Goal: Transaction & Acquisition: Purchase product/service

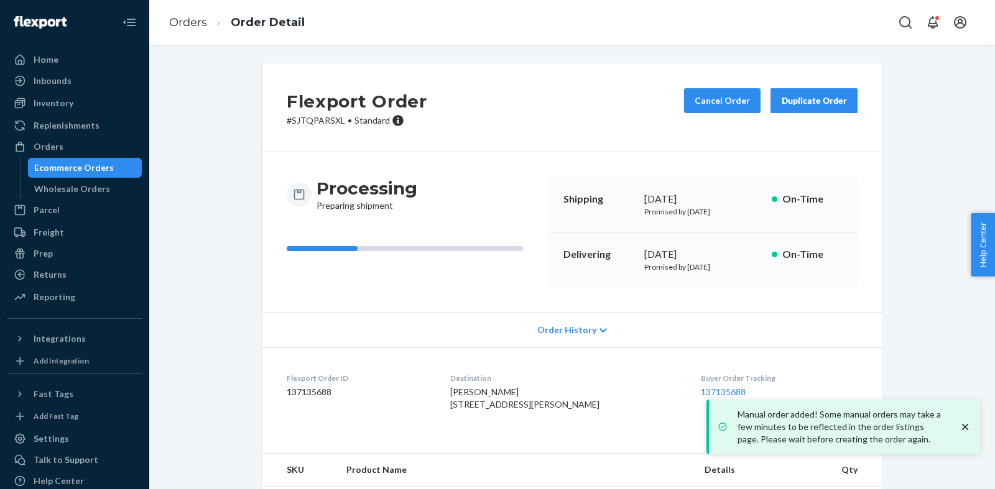
click at [94, 166] on div "Ecommerce Orders" at bounding box center [74, 168] width 80 height 12
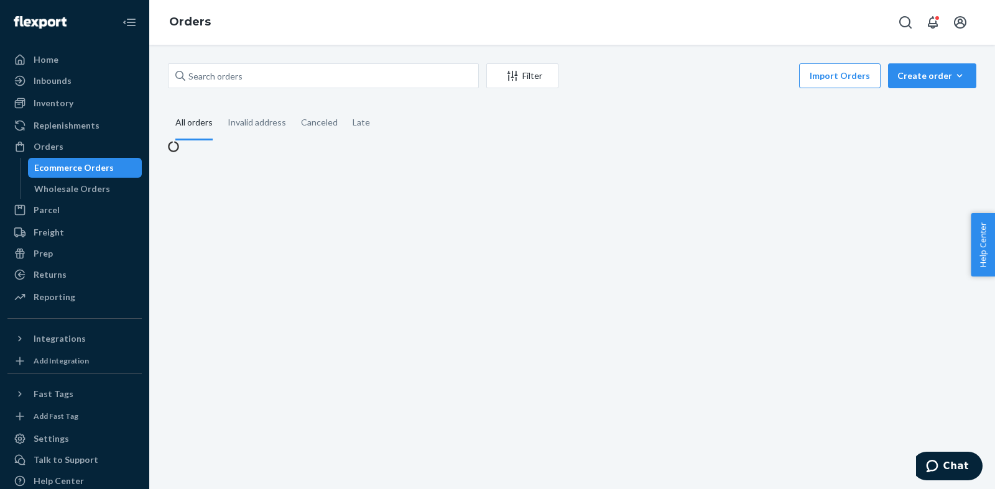
click at [912, 76] on div "Create order" at bounding box center [932, 76] width 70 height 12
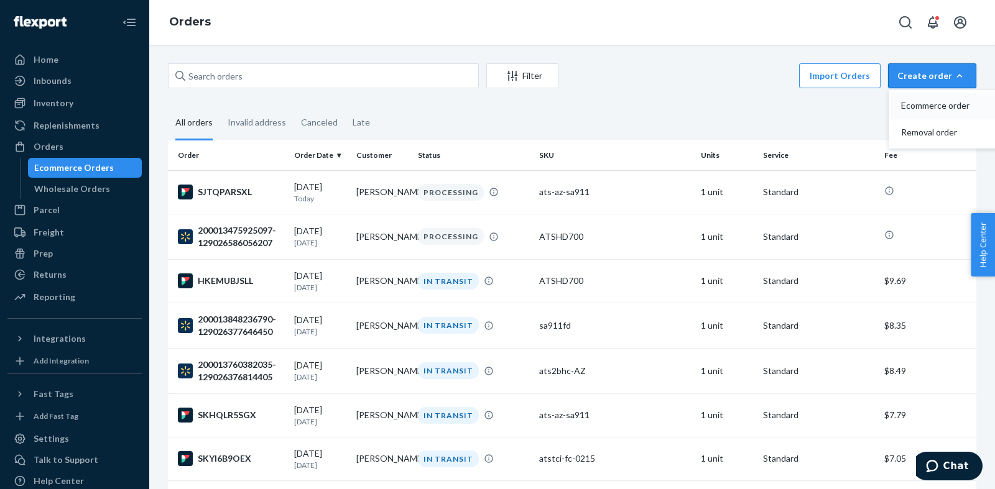
click at [914, 104] on span "Ecommerce order" at bounding box center [939, 105] width 77 height 9
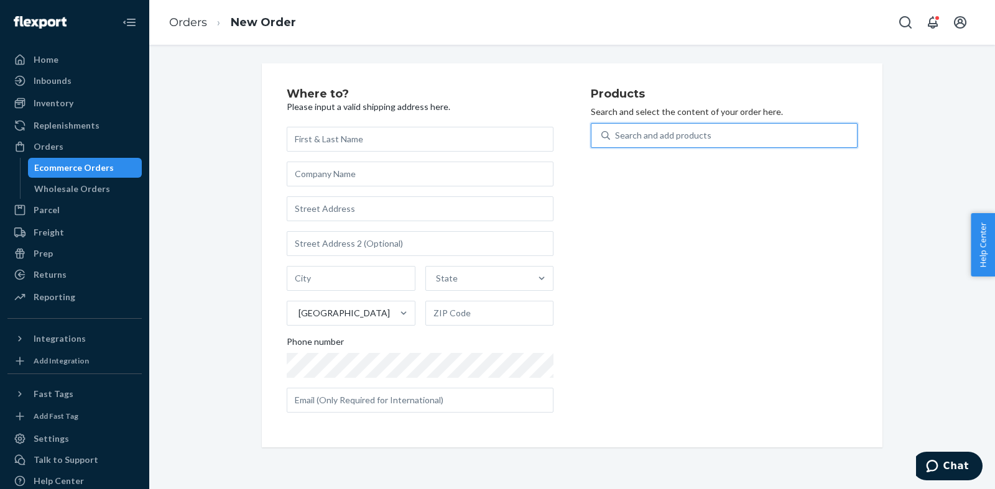
click at [645, 138] on div "Search and add products" at bounding box center [663, 135] width 96 height 12
click at [616, 138] on input "0 results available. Use Up and Down to choose options, press Enter to select t…" at bounding box center [615, 135] width 1 height 12
type input "freedom"
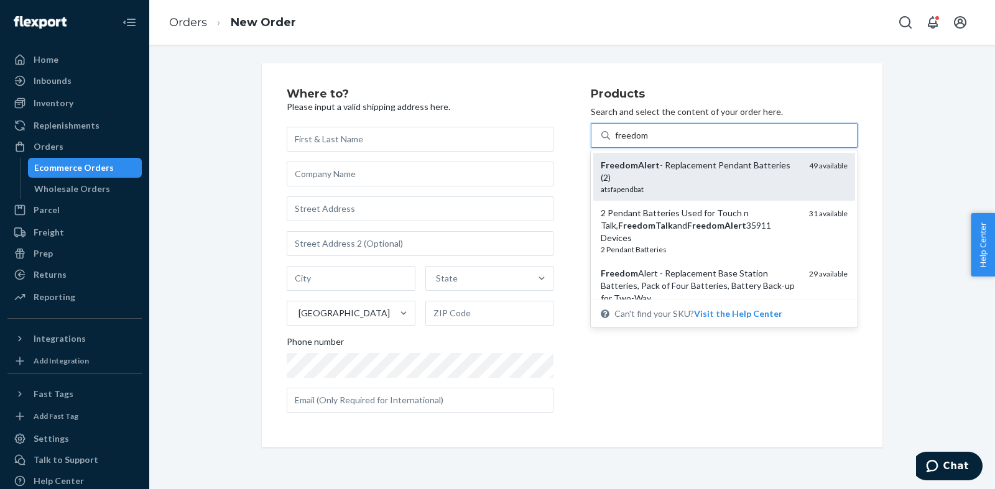
click at [649, 170] on em "FreedomAlert" at bounding box center [630, 165] width 59 height 11
click at [648, 142] on input "freedom" at bounding box center [632, 135] width 34 height 12
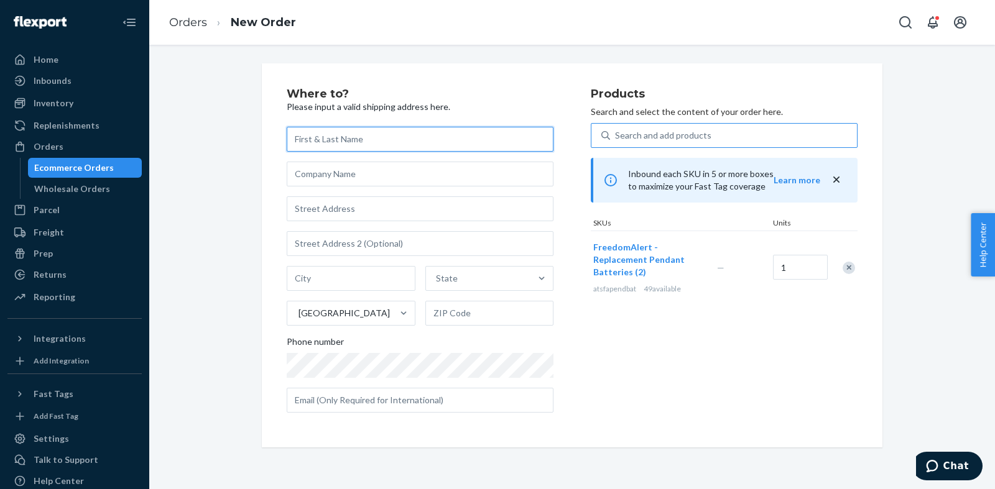
click at [382, 145] on input "text" at bounding box center [420, 139] width 267 height 25
click at [386, 141] on input "text" at bounding box center [420, 139] width 267 height 25
paste input "[PERSON_NAME]"
type input "[PERSON_NAME]"
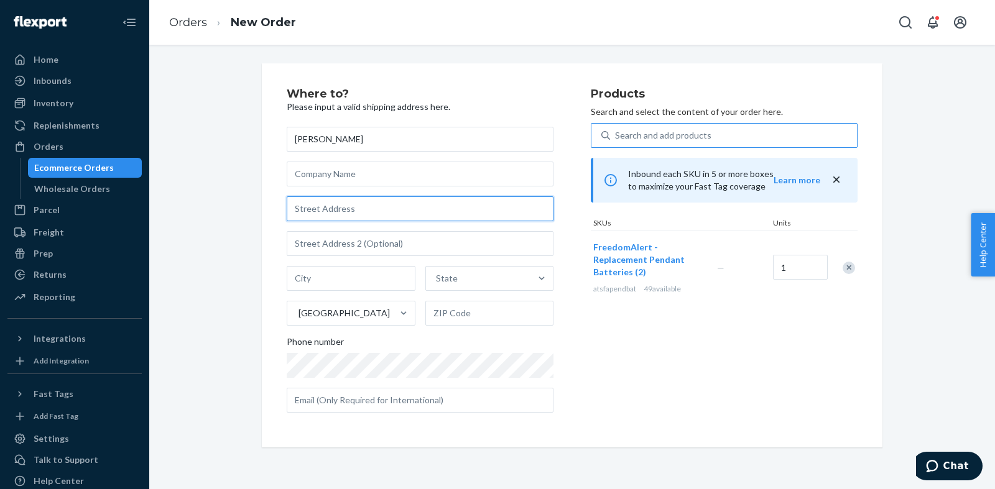
click at [307, 211] on input "text" at bounding box center [420, 208] width 267 height 25
paste input "1150 [PERSON_NAME]"
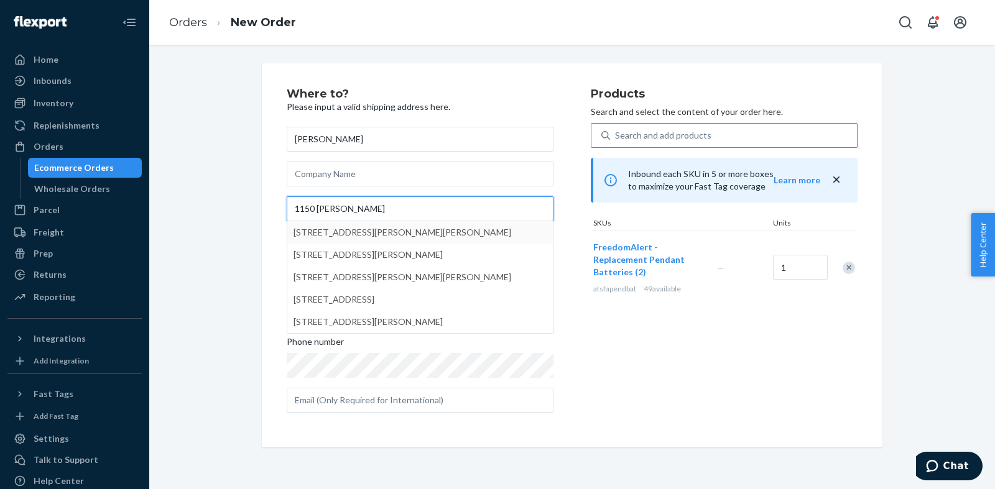
type input "1150 [PERSON_NAME]"
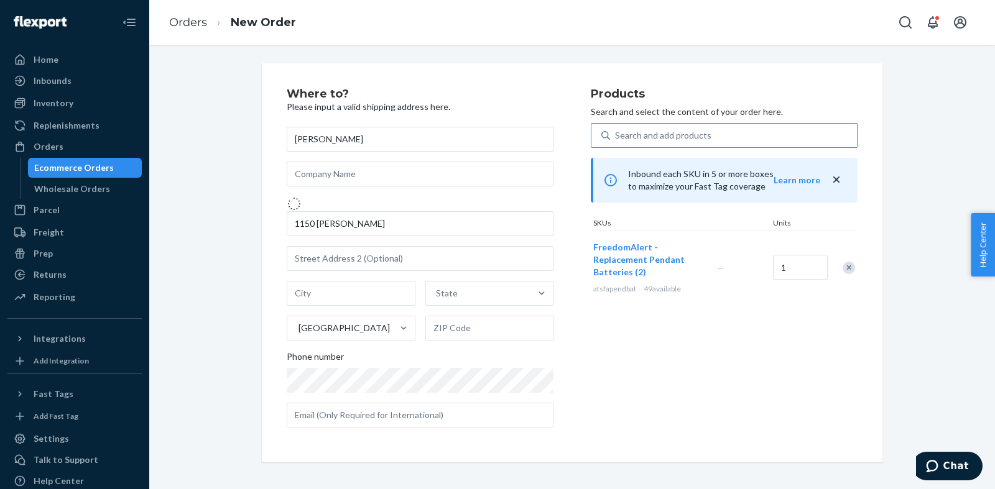
type input "[PERSON_NAME]"
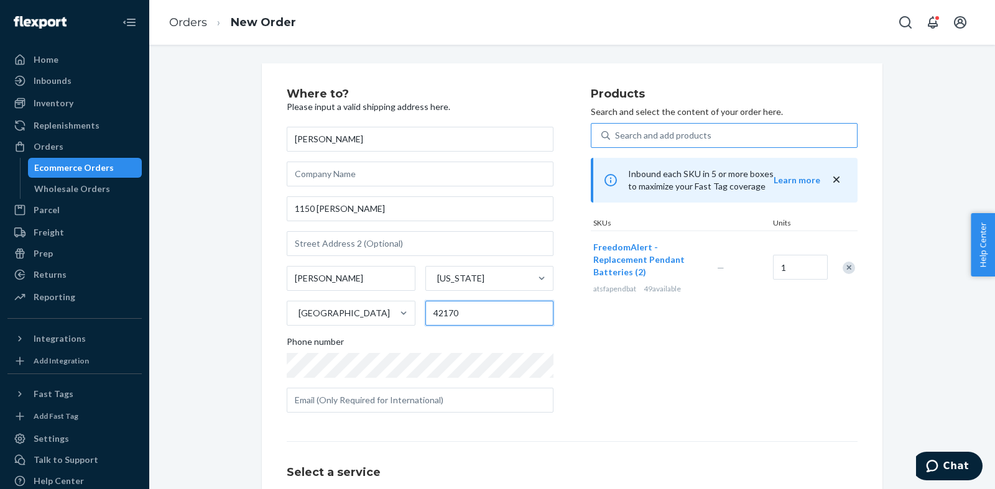
click at [470, 318] on input "42170" at bounding box center [489, 313] width 129 height 25
type input "42170-8633"
click at [652, 333] on div "Products Search and select the content of your order here. Search and add produ…" at bounding box center [724, 255] width 267 height 334
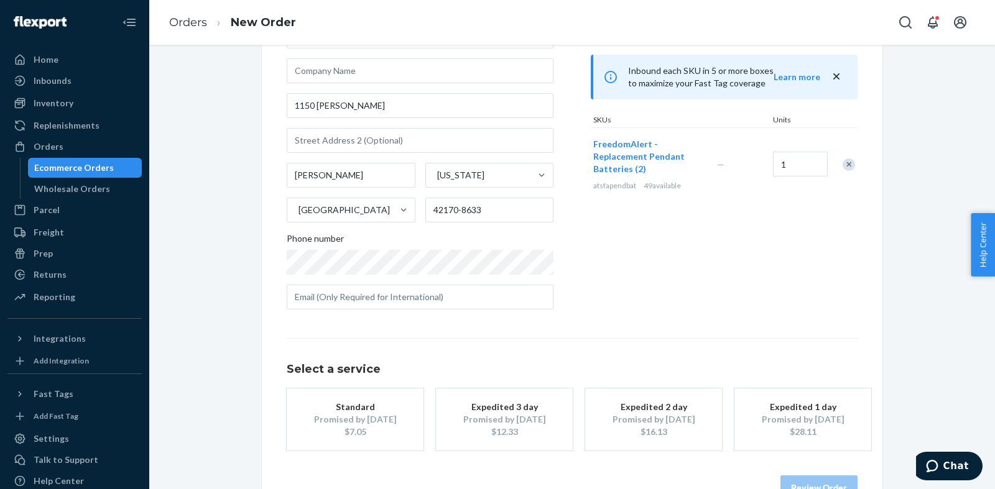
scroll to position [127, 0]
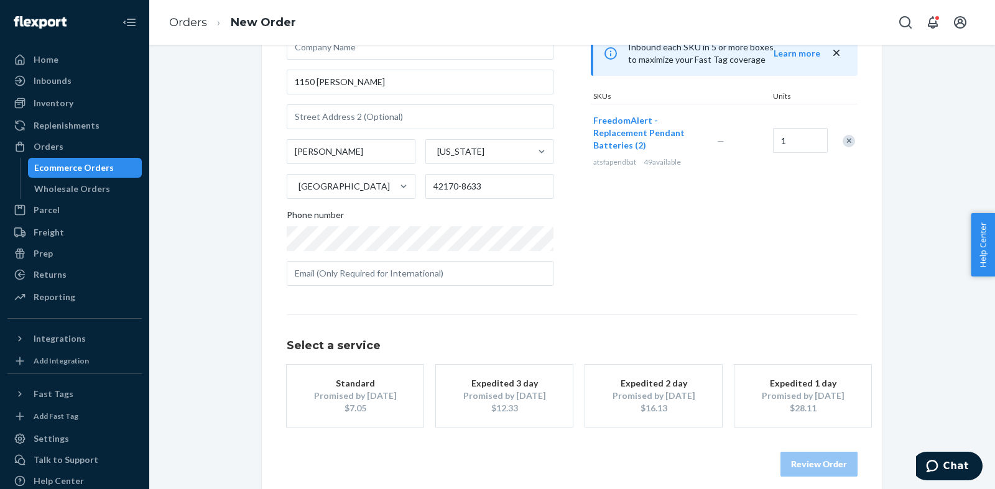
drag, startPoint x: 386, startPoint y: 403, endPoint x: 398, endPoint y: 401, distance: 12.0
click at [386, 404] on div "$7.05" at bounding box center [354, 408] width 99 height 12
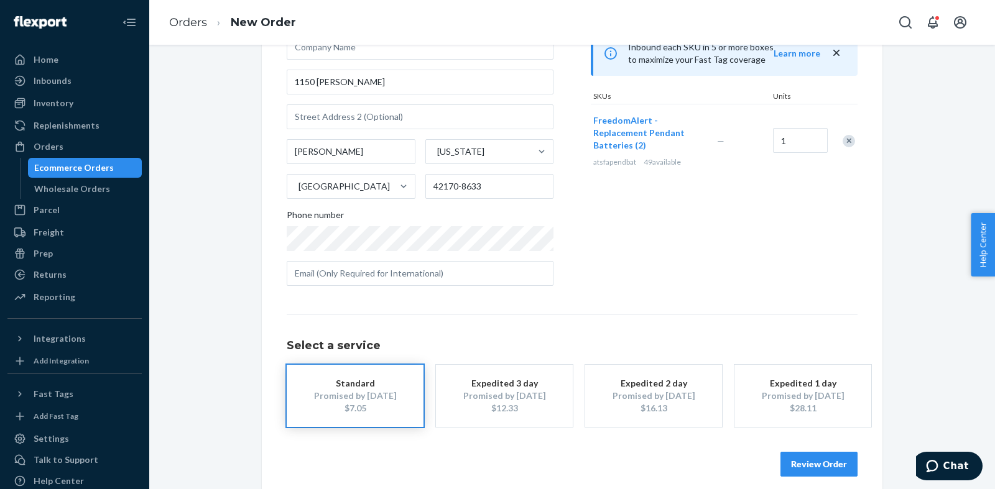
click at [806, 457] on button "Review Order" at bounding box center [818, 464] width 77 height 25
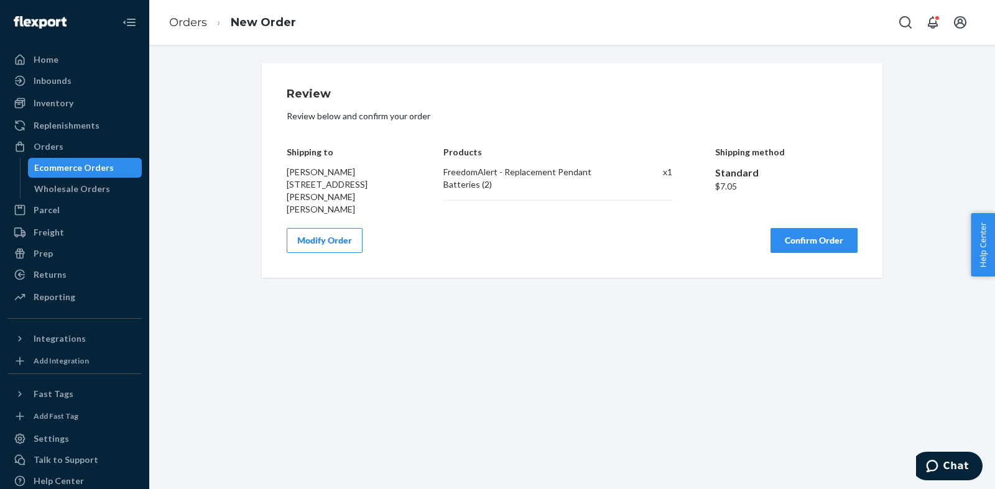
scroll to position [0, 0]
click at [796, 229] on button "Confirm Order" at bounding box center [813, 240] width 87 height 25
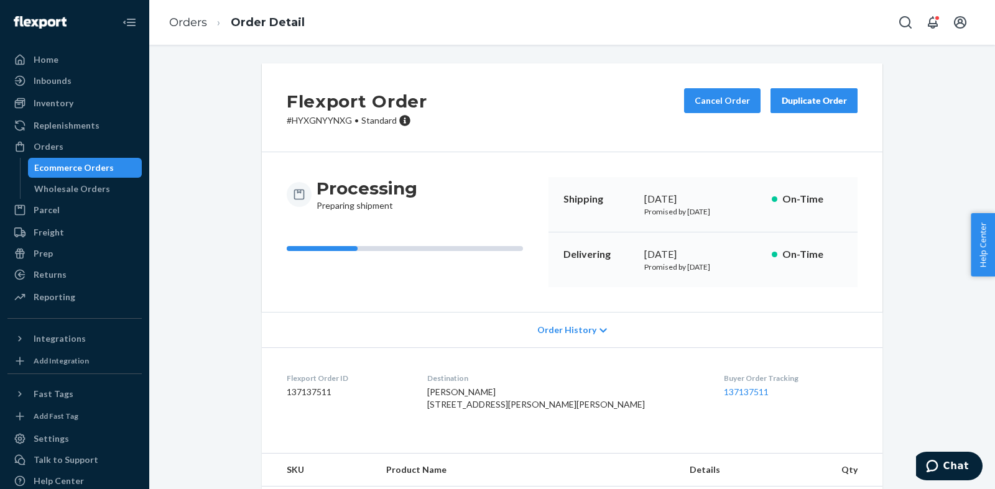
click at [88, 164] on div "Ecommerce Orders" at bounding box center [74, 168] width 80 height 12
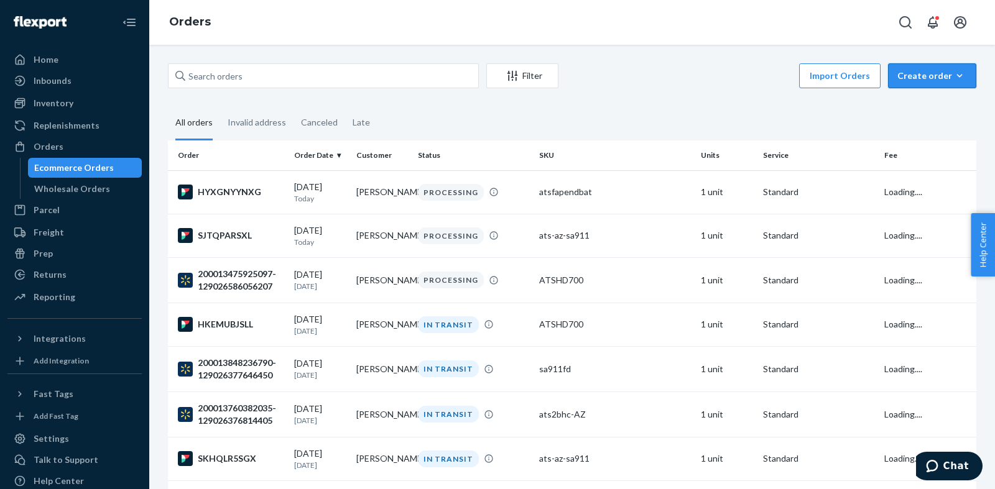
click at [959, 69] on button "Create order Ecommerce order Removal order" at bounding box center [932, 75] width 88 height 25
click at [934, 99] on button "Ecommerce order" at bounding box center [950, 106] width 119 height 27
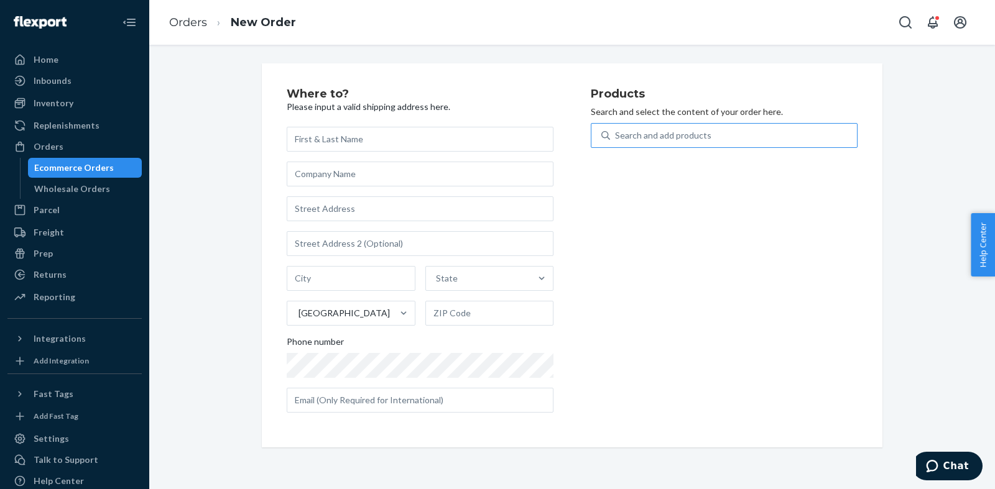
click at [676, 139] on div "Search and add products" at bounding box center [663, 135] width 96 height 12
click at [616, 139] on input "Search and add products" at bounding box center [615, 135] width 1 height 12
type input "bite"
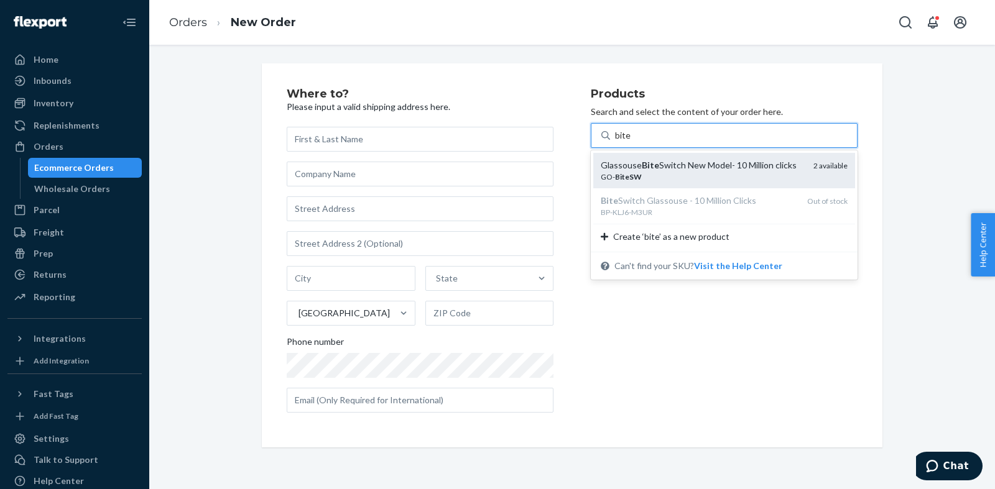
click at [665, 168] on div "Glassouse Bite Switch New Model- 10 Million clicks" at bounding box center [702, 165] width 203 height 12
click at [631, 142] on input "bite" at bounding box center [623, 135] width 16 height 12
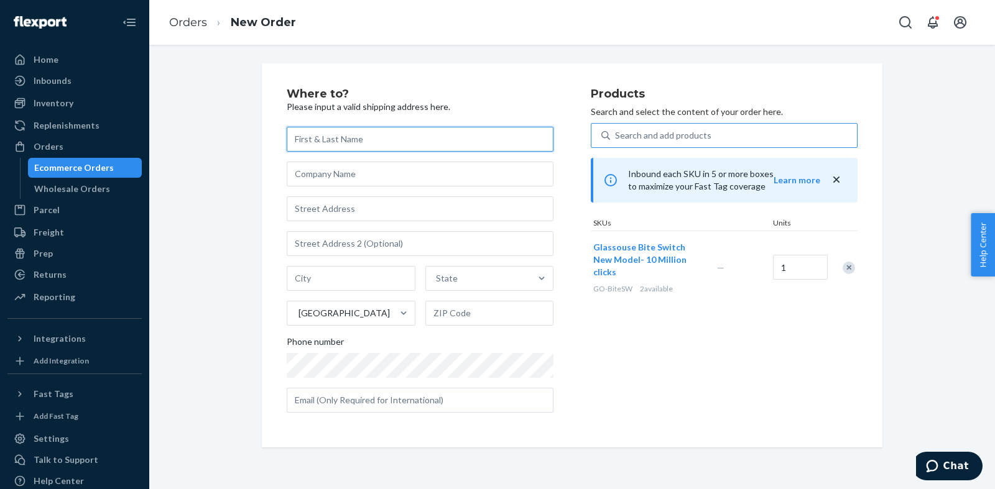
click at [315, 139] on input "text" at bounding box center [420, 139] width 267 height 25
paste input "[PERSON_NAME]"
type input "[PERSON_NAME]"
click at [306, 196] on div "[PERSON_NAME][GEOGRAPHIC_DATA] Phone number" at bounding box center [420, 270] width 267 height 286
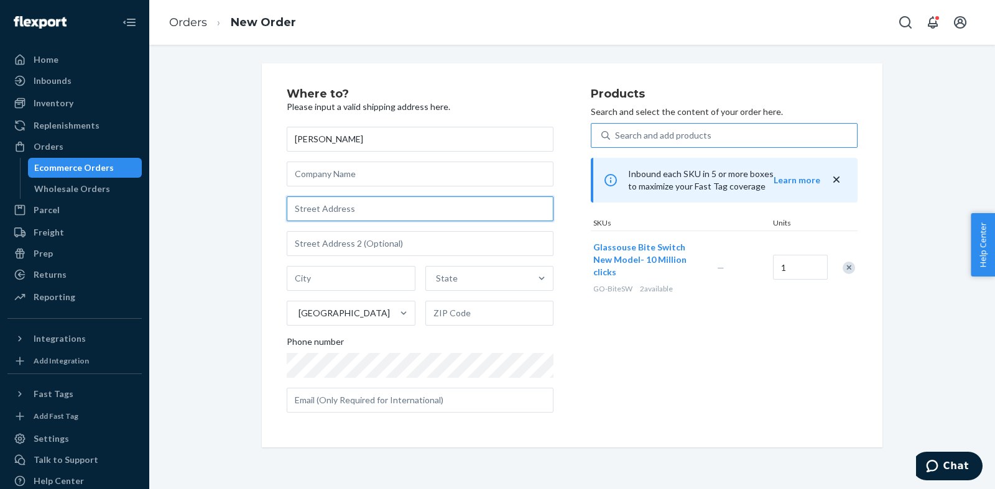
click at [305, 202] on input "text" at bounding box center [420, 208] width 267 height 25
click at [392, 209] on input "text" at bounding box center [420, 208] width 267 height 25
paste input "P.O. BOX 2817"
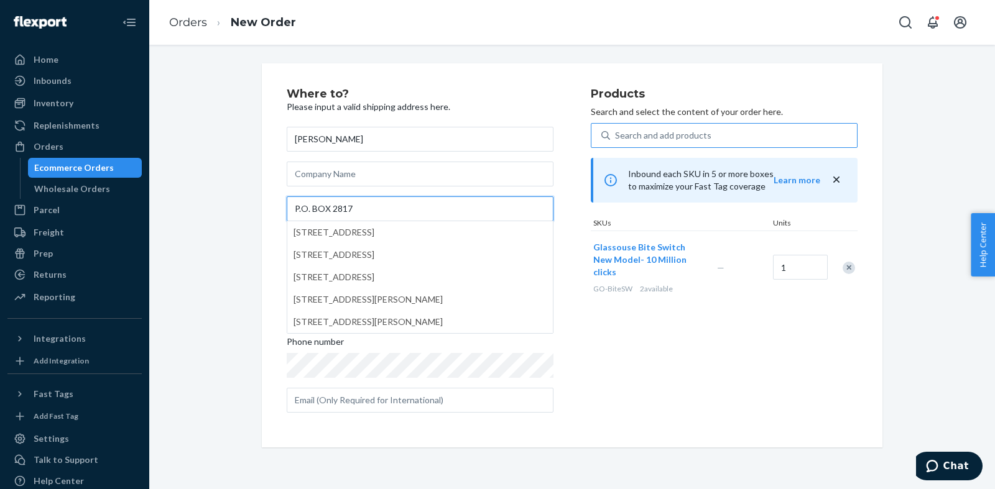
type input "P.O. BOX 2817"
click at [221, 242] on div "Where to? Please input a valid shipping address here. [PERSON_NAME] P.O. BOX 28…" at bounding box center [572, 255] width 827 height 384
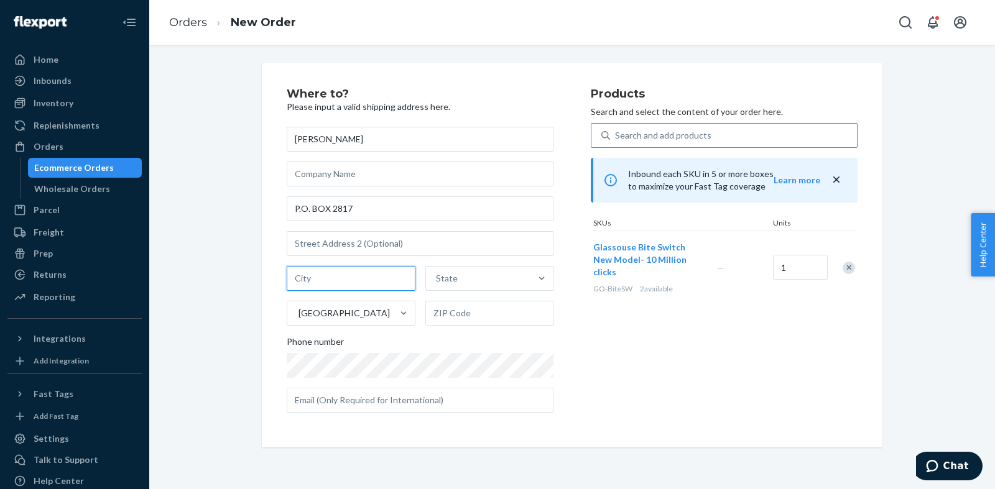
click at [297, 265] on div "[PERSON_NAME] P.O. BOX [GEOGRAPHIC_DATA] Phone number" at bounding box center [420, 270] width 267 height 286
click at [312, 284] on input "text" at bounding box center [351, 278] width 129 height 25
paste input "CUPERTINO"
type input "CUPERTINO"
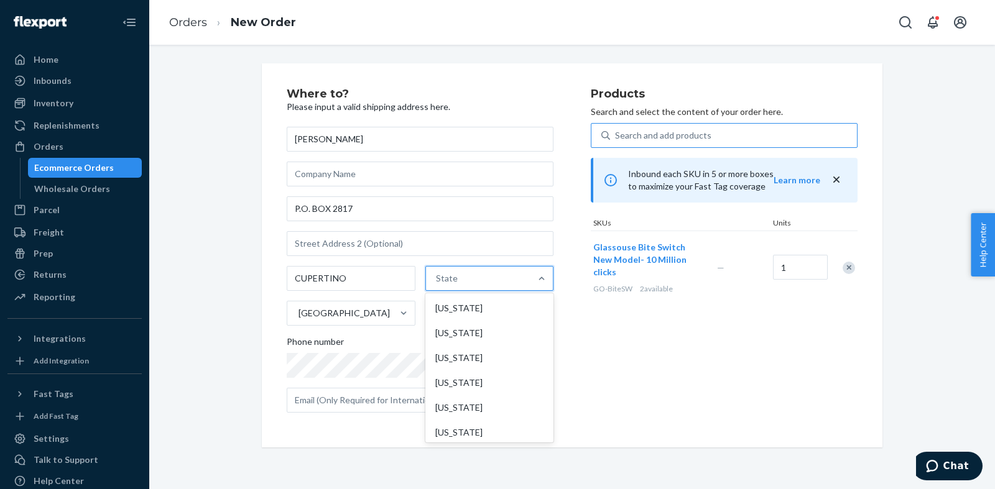
click at [435, 274] on div "State" at bounding box center [478, 278] width 105 height 25
click at [436, 274] on input "option [US_STATE] focused, 1 of 59. 59 results available. Use Up and Down to ch…" at bounding box center [436, 278] width 1 height 12
click at [446, 431] on div "[US_STATE]" at bounding box center [490, 432] width 124 height 25
click at [437, 285] on input "option [US_STATE] focused, 6 of 59. 59 results available. Use Up and Down to ch…" at bounding box center [436, 278] width 1 height 12
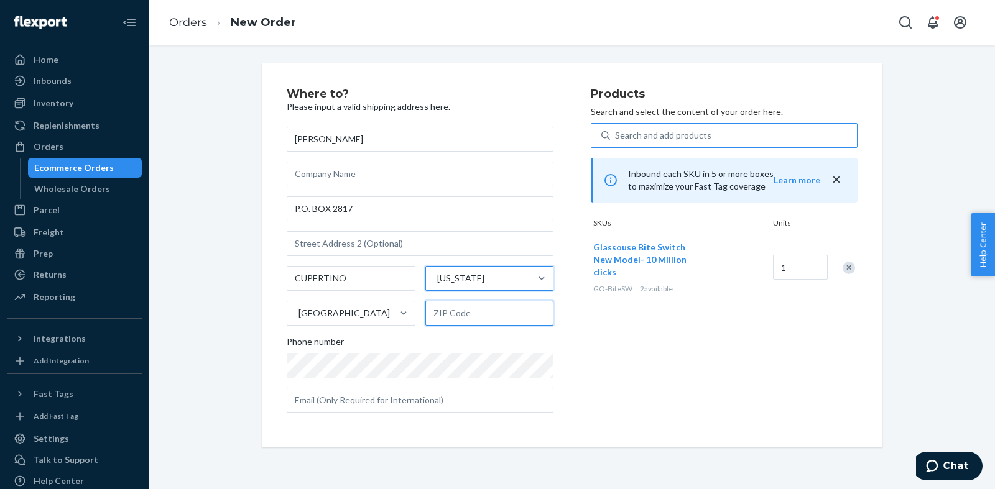
click at [461, 313] on input "text" at bounding box center [489, 313] width 129 height 25
click at [517, 315] on input "text" at bounding box center [489, 313] width 129 height 25
paste input "95015-2817"
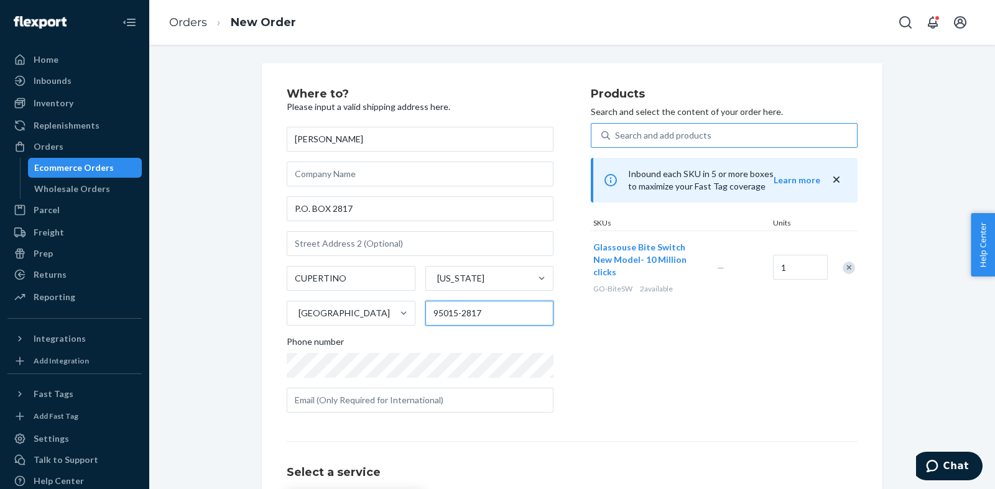
type input "95015-2817"
click at [611, 342] on div "Products Search and select the content of your order here. Search and add produ…" at bounding box center [724, 255] width 267 height 334
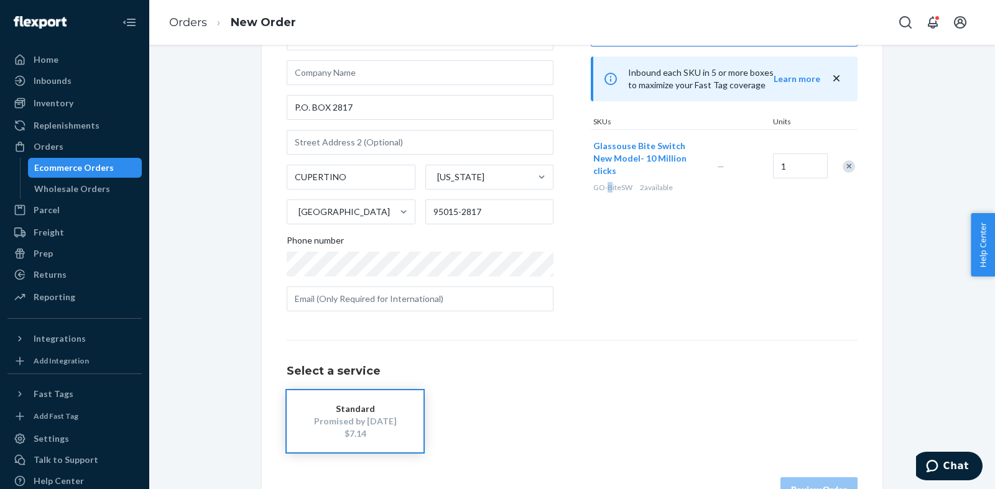
scroll to position [127, 0]
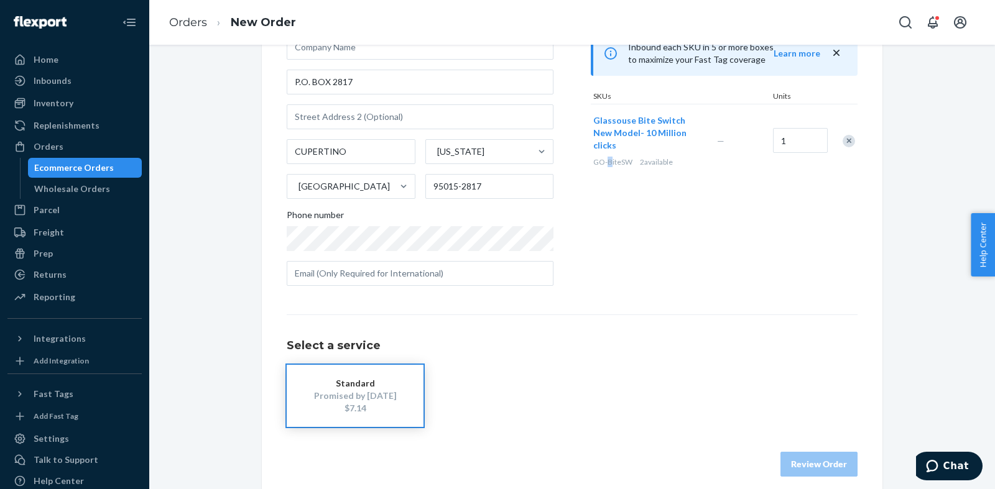
click at [370, 400] on div "Promised by [DATE]" at bounding box center [354, 396] width 99 height 12
click at [834, 466] on button "Review Order" at bounding box center [818, 464] width 77 height 25
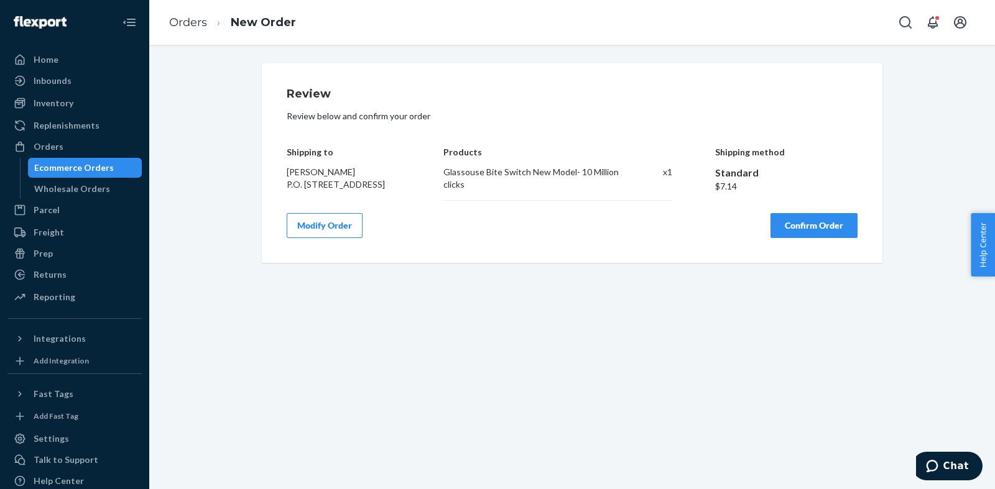
scroll to position [0, 0]
click at [822, 238] on button "Confirm Order" at bounding box center [813, 225] width 87 height 25
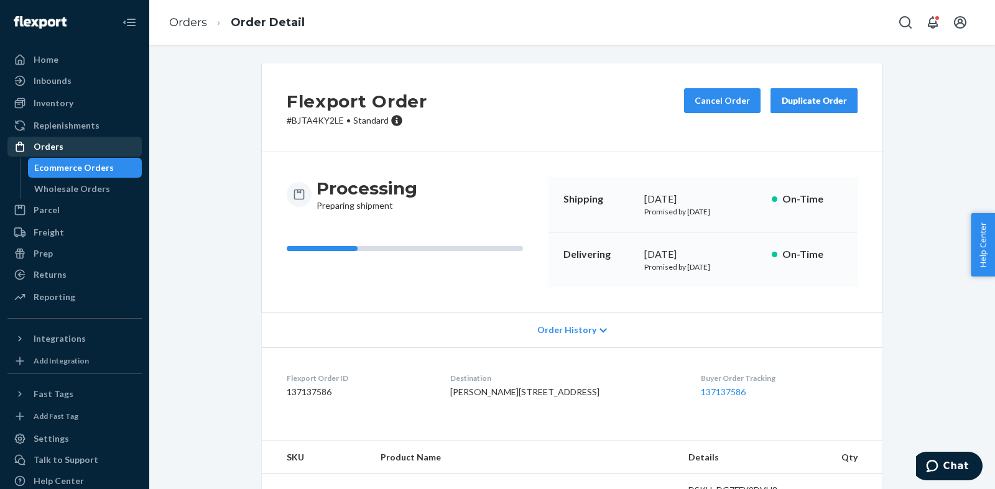
click at [53, 148] on div "Orders" at bounding box center [49, 147] width 30 height 12
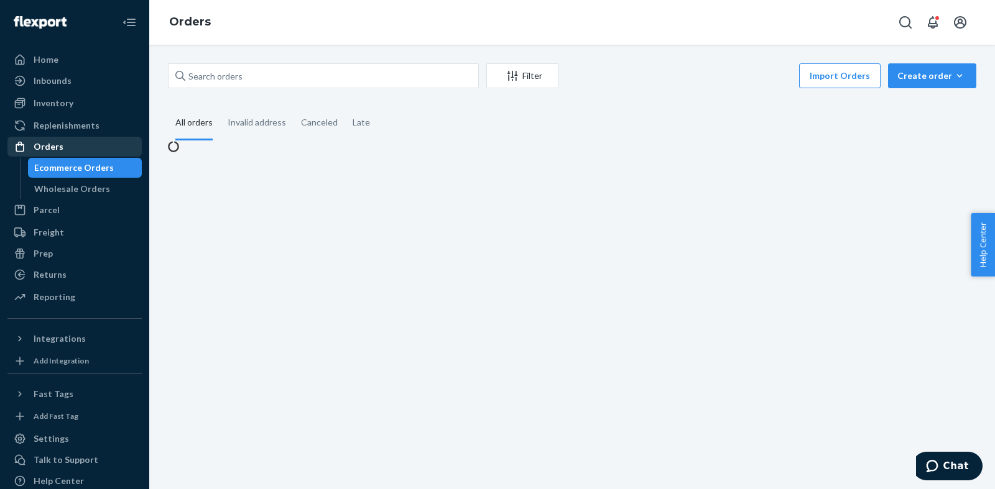
click at [53, 148] on div "Orders" at bounding box center [49, 147] width 30 height 12
click at [936, 77] on div "Create order" at bounding box center [932, 76] width 70 height 12
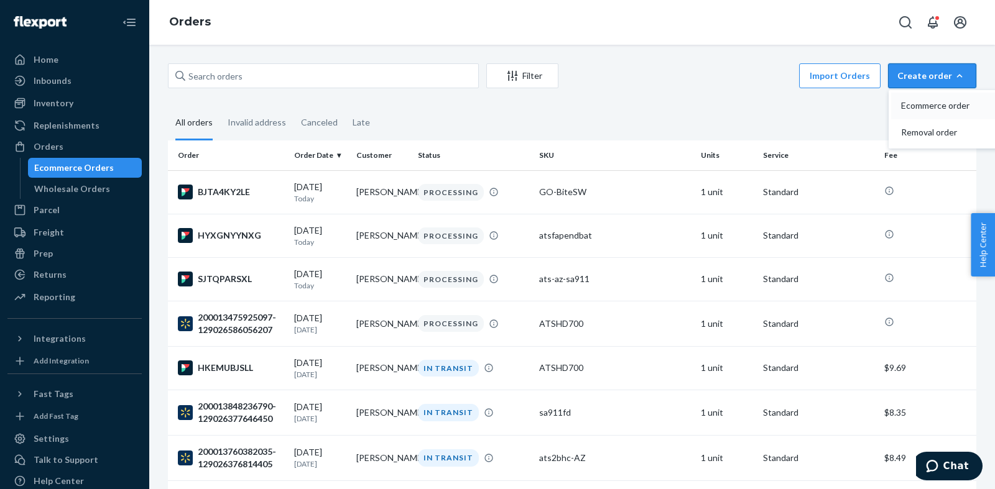
click at [918, 108] on span "Ecommerce order" at bounding box center [939, 105] width 77 height 9
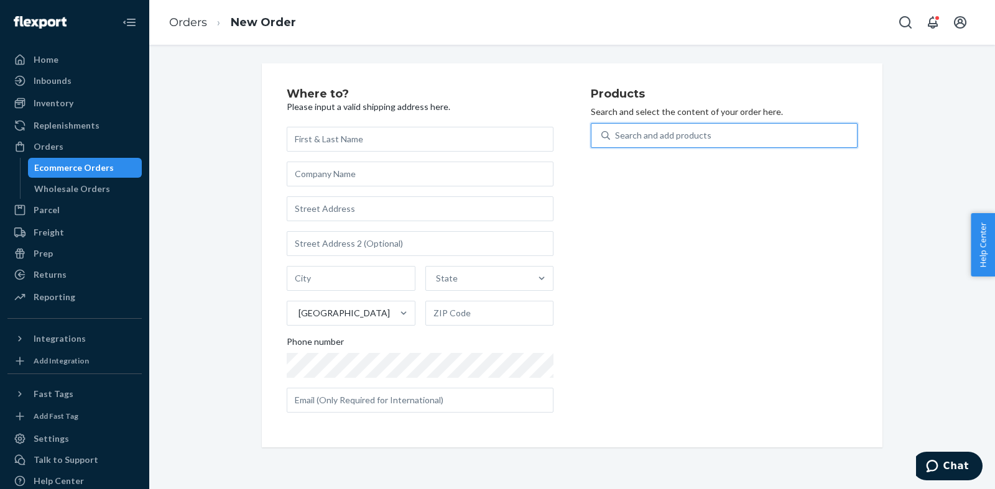
click at [643, 132] on div "Search and add products" at bounding box center [663, 135] width 96 height 12
click at [616, 132] on input "0 results available. Use Up and Down to choose options, press Enter to select t…" at bounding box center [615, 135] width 1 height 12
type input "short"
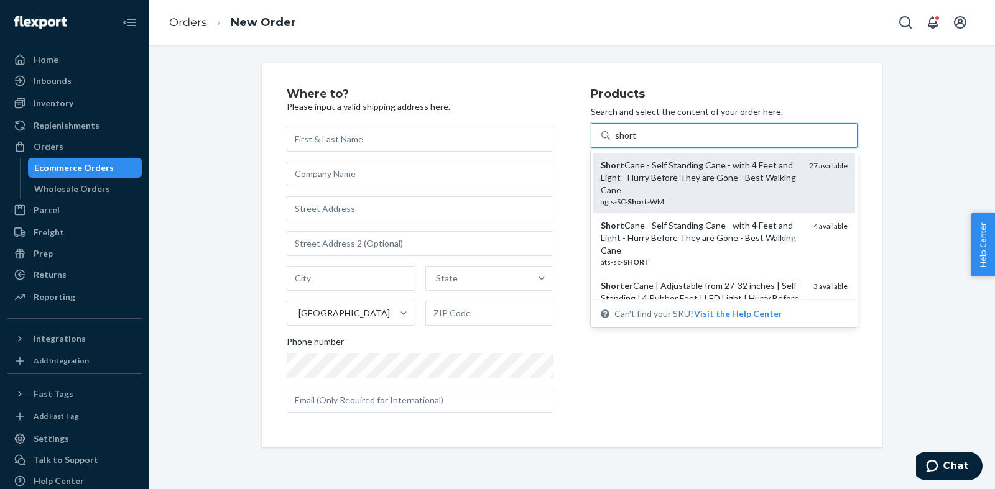
click at [625, 173] on div "Short Cane - Self Standing Cane - with 4 Feet and Light - Hurry Before They are…" at bounding box center [700, 177] width 198 height 37
click at [625, 142] on input "short" at bounding box center [626, 135] width 22 height 12
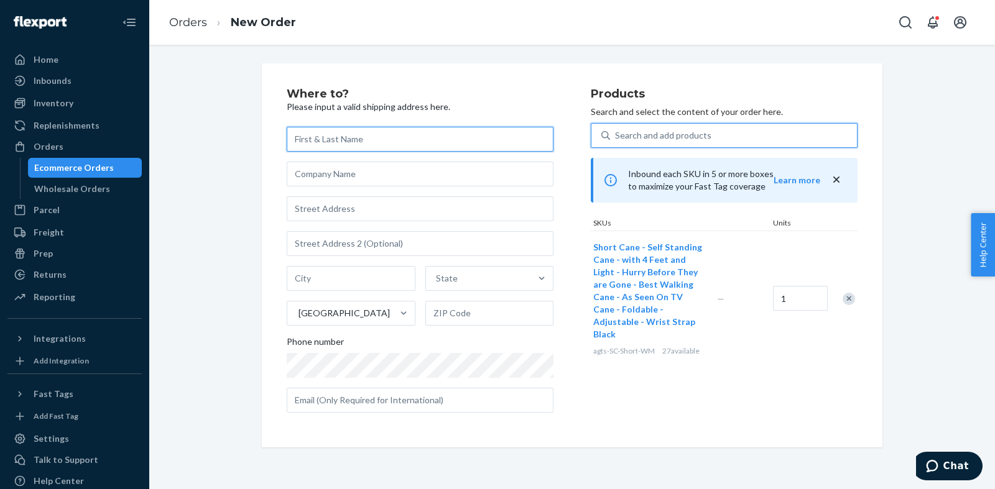
click at [375, 144] on input "text" at bounding box center [420, 139] width 267 height 25
click at [442, 143] on input "text" at bounding box center [420, 139] width 267 height 25
paste input "[PERSON_NAME]"
type input "[PERSON_NAME]"
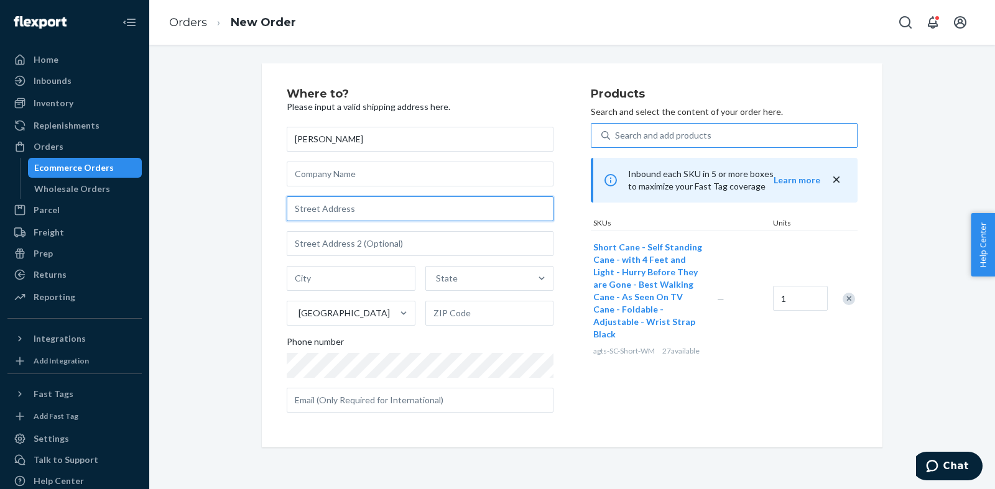
click at [400, 198] on input "text" at bounding box center [420, 208] width 267 height 25
click at [395, 210] on input "text" at bounding box center [420, 208] width 267 height 25
paste input "[STREET_ADDRESS]"
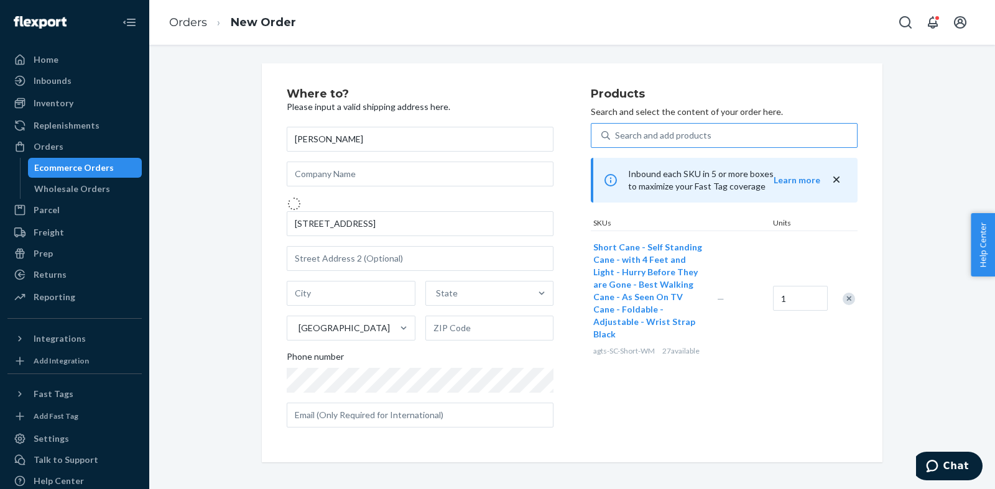
type input "[STREET_ADDRESS]"
type input "[PERSON_NAME]"
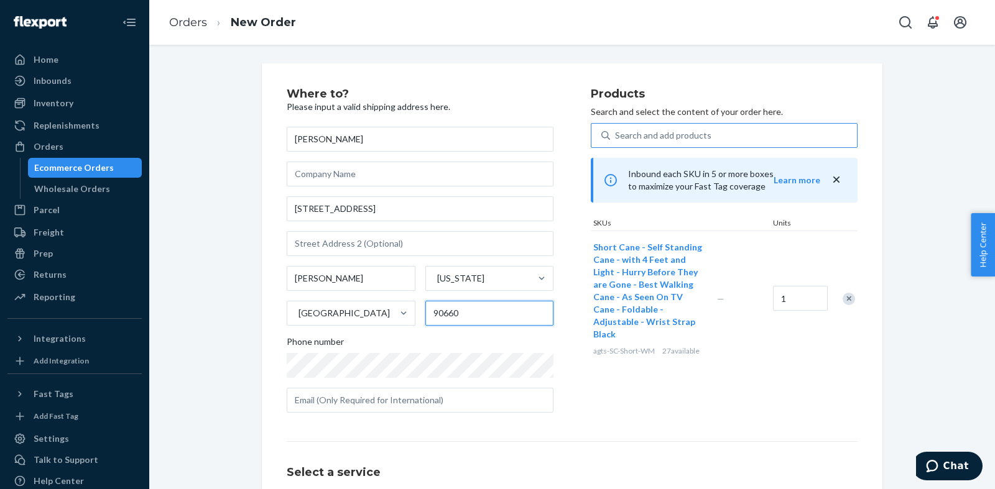
click at [488, 306] on input "90660" at bounding box center [489, 313] width 129 height 25
type input "90660-5630"
click at [616, 392] on div "Products Search and select the content of your order here. Search and add produ…" at bounding box center [724, 255] width 267 height 334
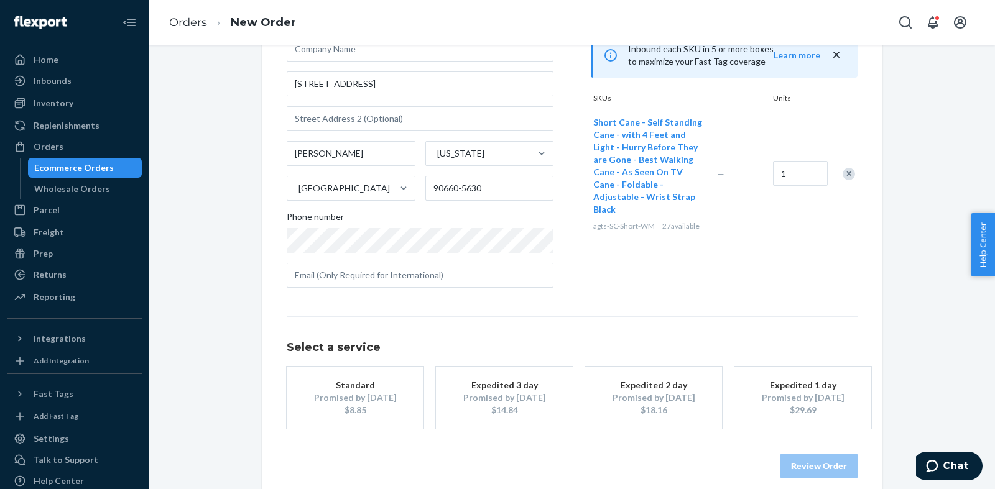
scroll to position [139, 0]
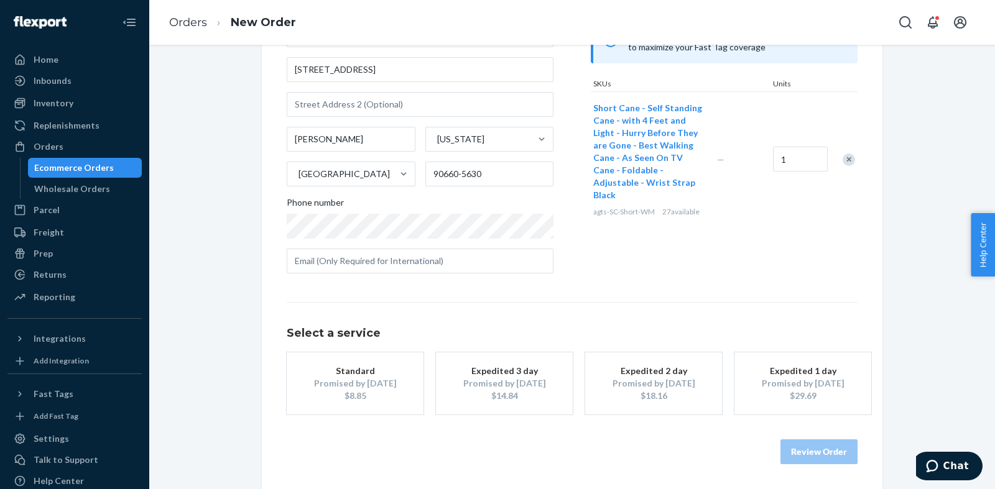
click at [351, 386] on div "Promised by [DATE]" at bounding box center [354, 383] width 99 height 12
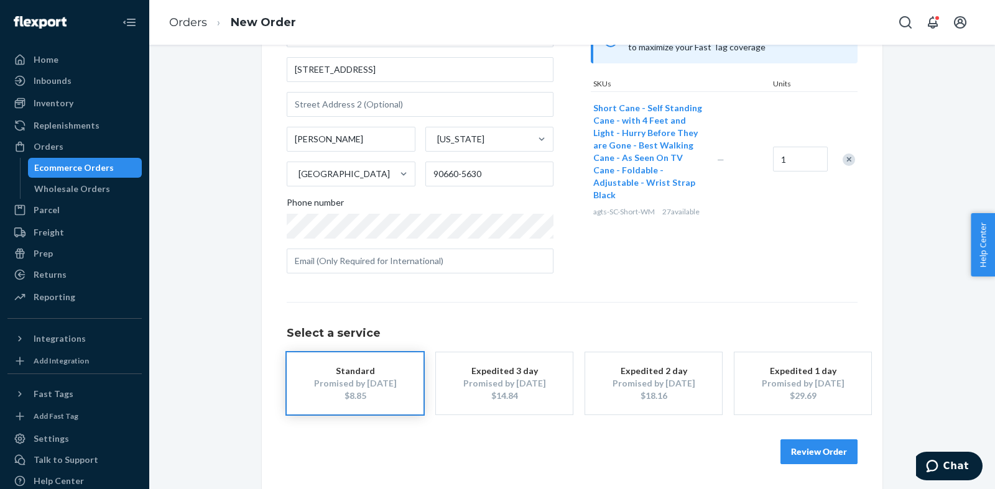
click at [812, 446] on button "Review Order" at bounding box center [818, 452] width 77 height 25
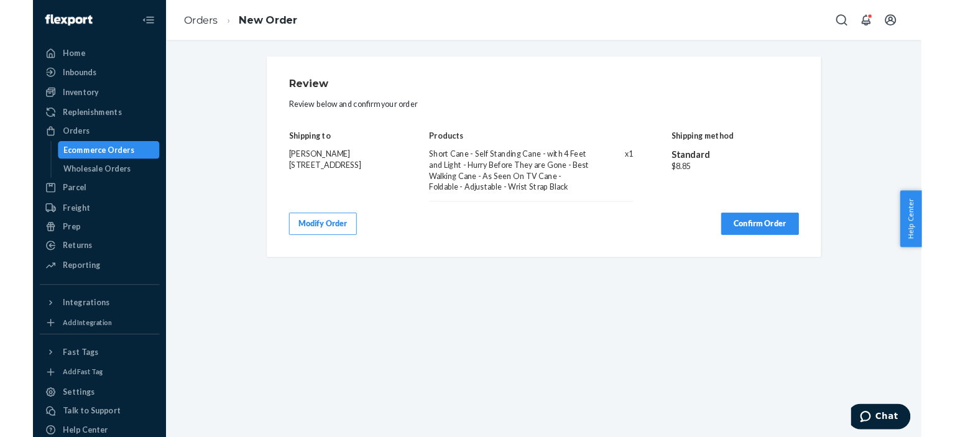
scroll to position [0, 0]
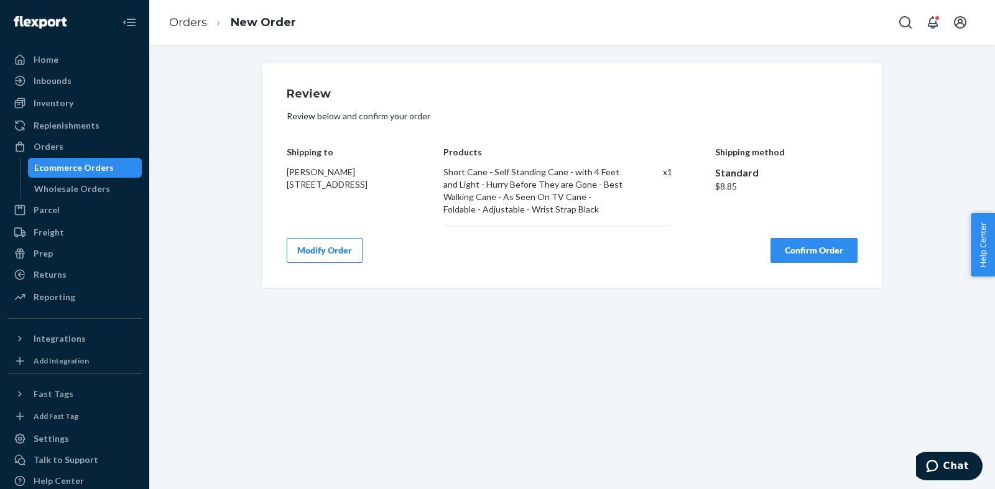
click at [832, 251] on button "Confirm Order" at bounding box center [813, 250] width 87 height 25
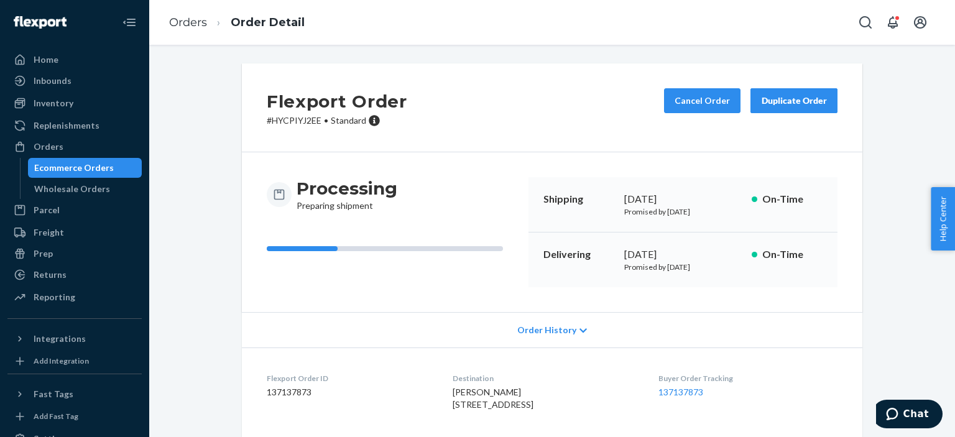
scroll to position [62, 0]
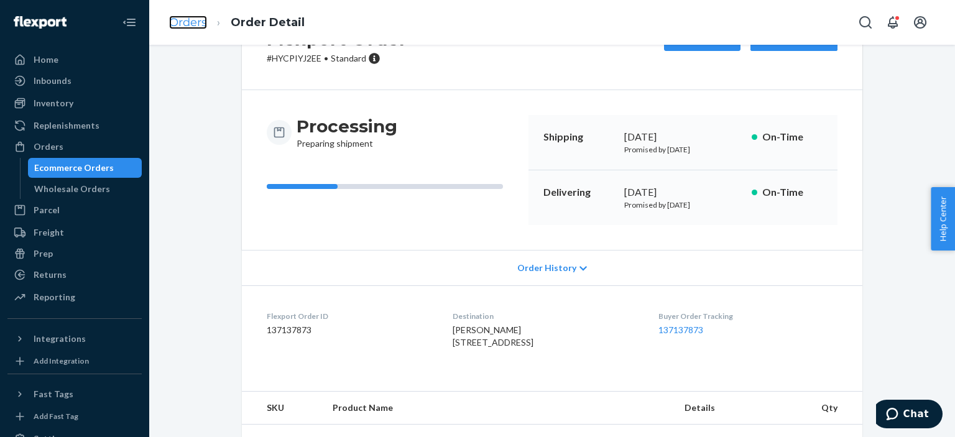
click at [193, 22] on link "Orders" at bounding box center [188, 23] width 38 height 14
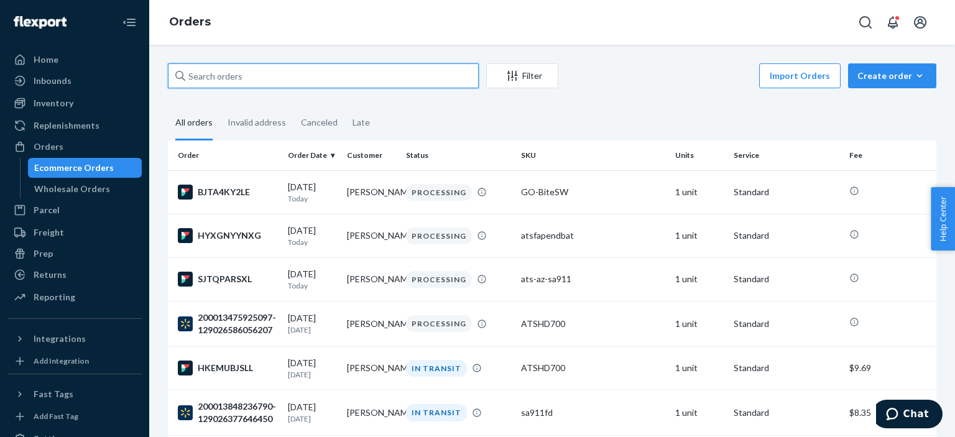
click at [293, 77] on input "text" at bounding box center [323, 75] width 311 height 25
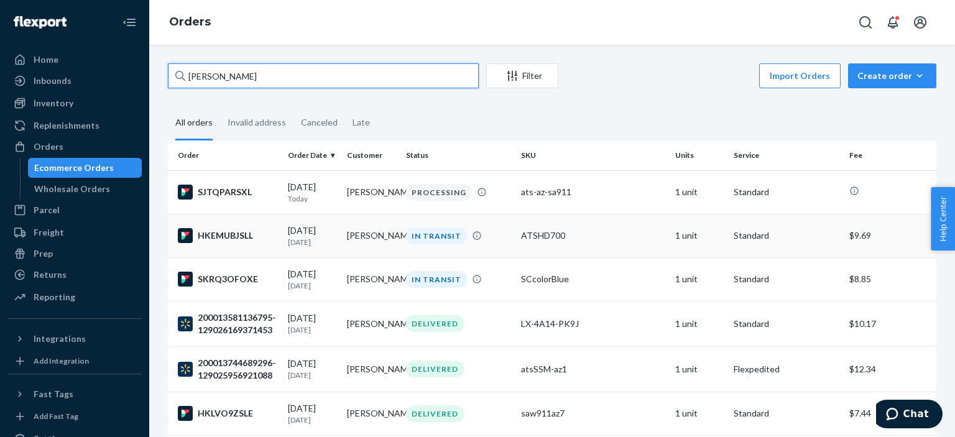
type input "[PERSON_NAME]"
click at [349, 229] on td "[PERSON_NAME]" at bounding box center [371, 236] width 59 height 44
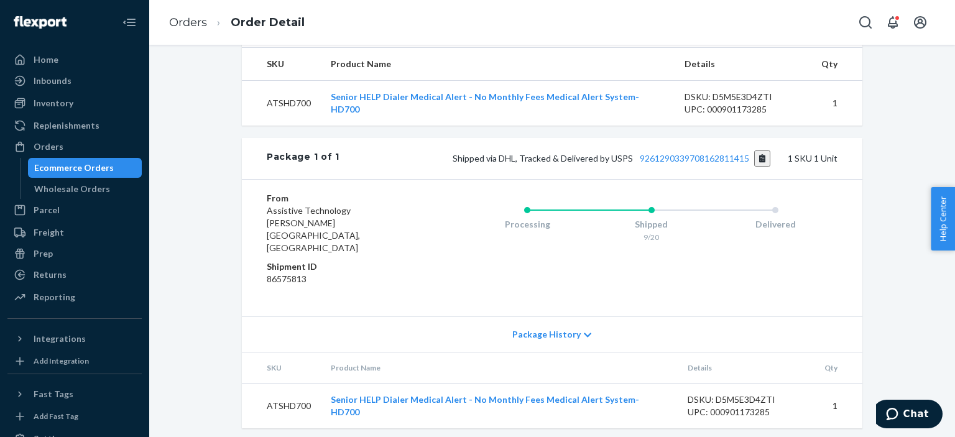
scroll to position [410, 0]
click at [762, 166] on button "Copy tracking number" at bounding box center [762, 158] width 17 height 16
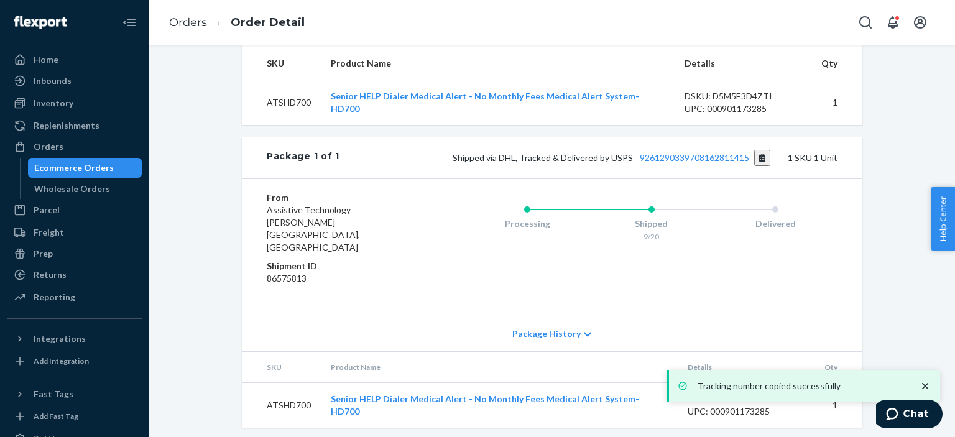
click at [926, 385] on icon "close toast" at bounding box center [925, 386] width 6 height 6
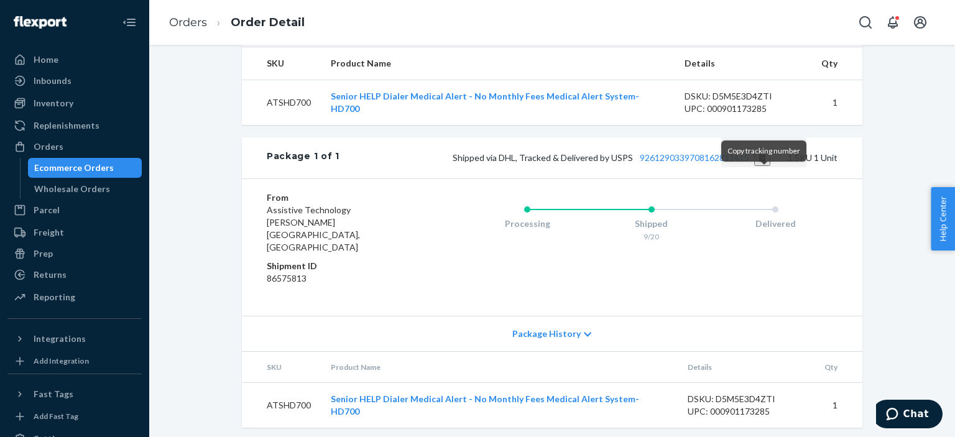
click at [768, 166] on button "Copy tracking number" at bounding box center [762, 158] width 17 height 16
click at [198, 24] on link "Orders" at bounding box center [188, 23] width 38 height 14
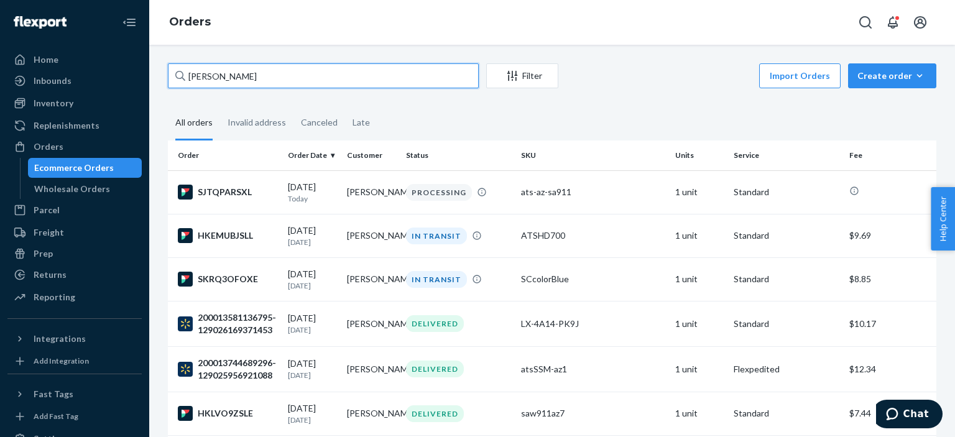
click at [312, 71] on input "[PERSON_NAME]" at bounding box center [323, 75] width 311 height 25
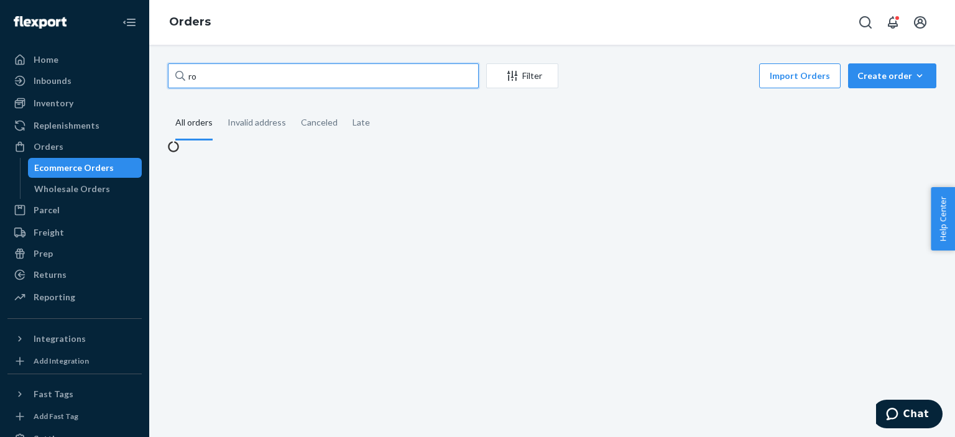
type input "r"
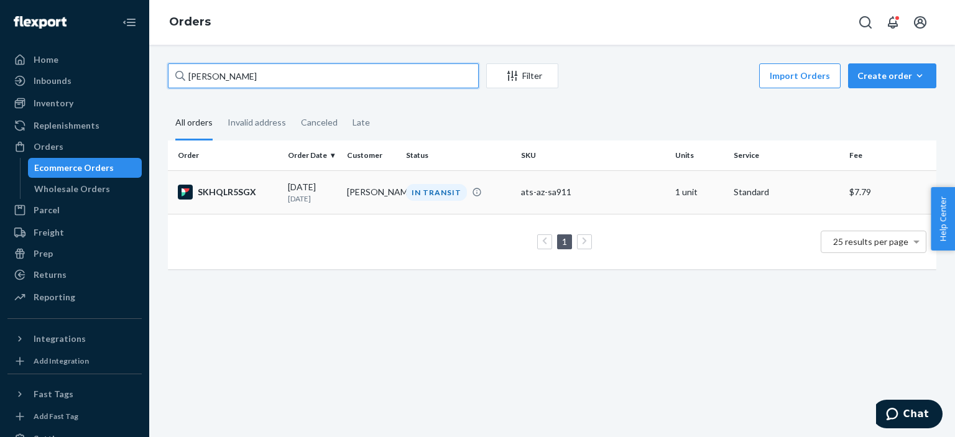
type input "[PERSON_NAME]"
click at [345, 201] on td "[PERSON_NAME]" at bounding box center [371, 192] width 59 height 44
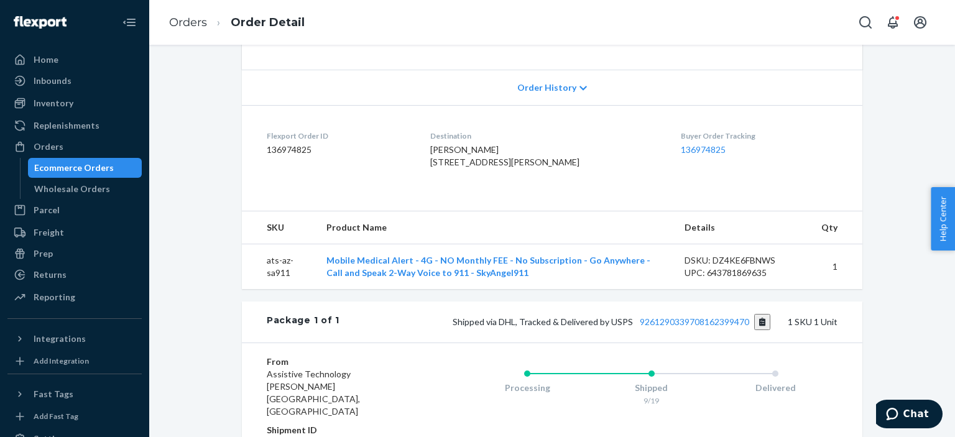
scroll to position [313, 0]
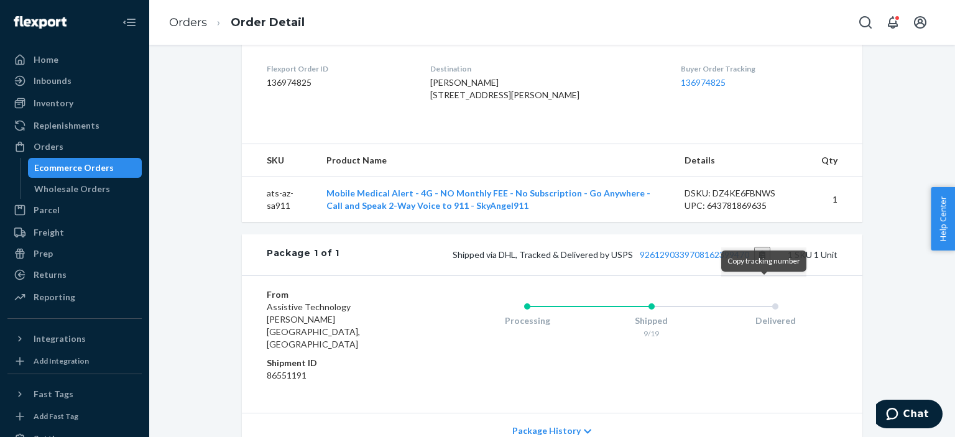
click at [762, 263] on button "Copy tracking number" at bounding box center [762, 255] width 17 height 16
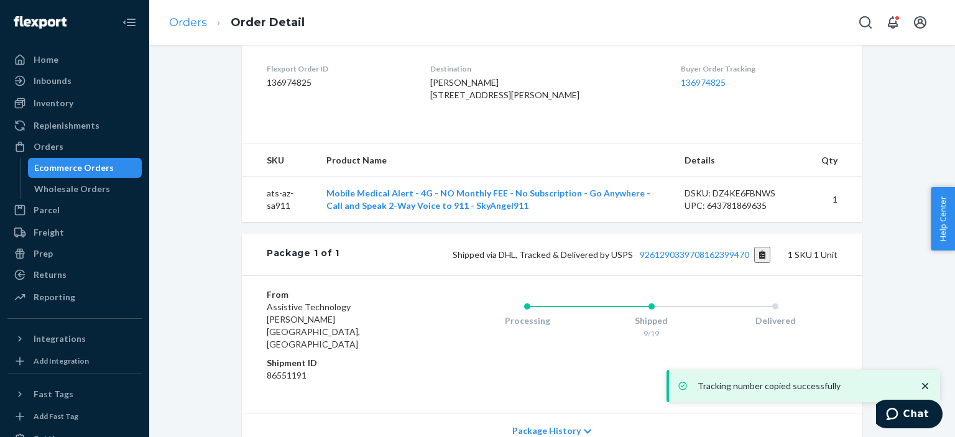
click at [188, 27] on link "Orders" at bounding box center [188, 23] width 38 height 14
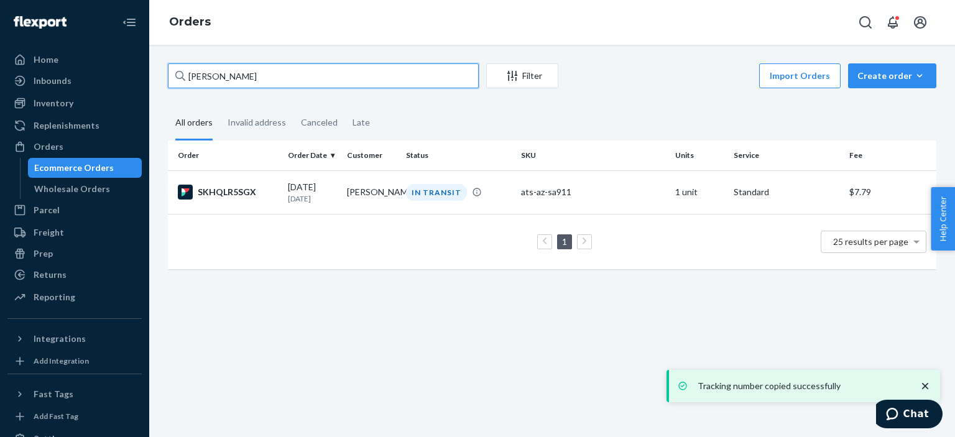
click at [249, 80] on input "[PERSON_NAME]" at bounding box center [323, 75] width 311 height 25
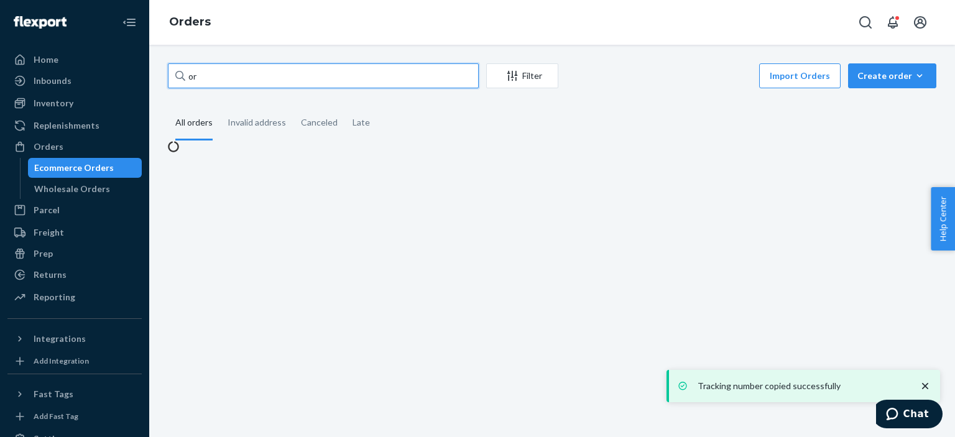
type input "o"
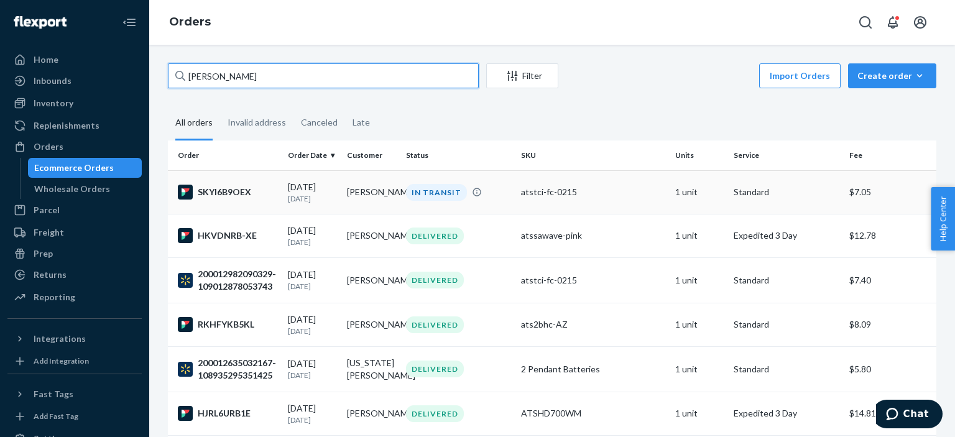
type input "[PERSON_NAME]"
click at [320, 177] on td "[DATE] [DATE]" at bounding box center [312, 192] width 59 height 44
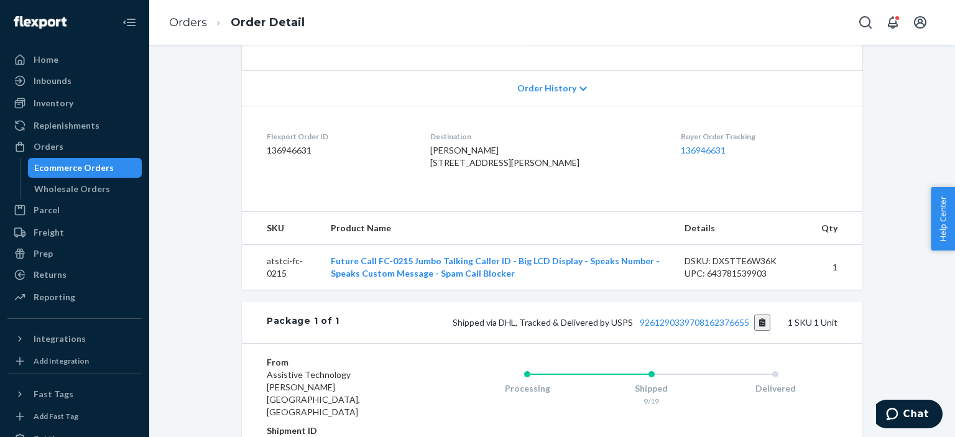
scroll to position [251, 0]
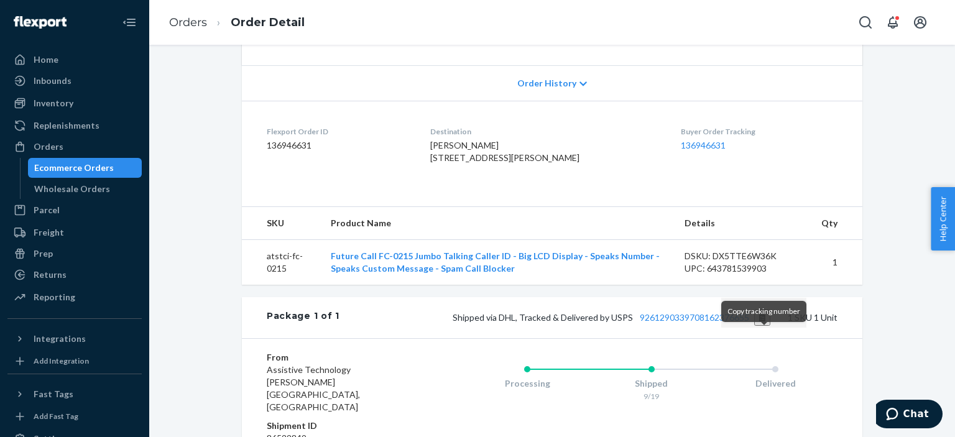
click at [763, 326] on button "Copy tracking number" at bounding box center [762, 318] width 17 height 16
